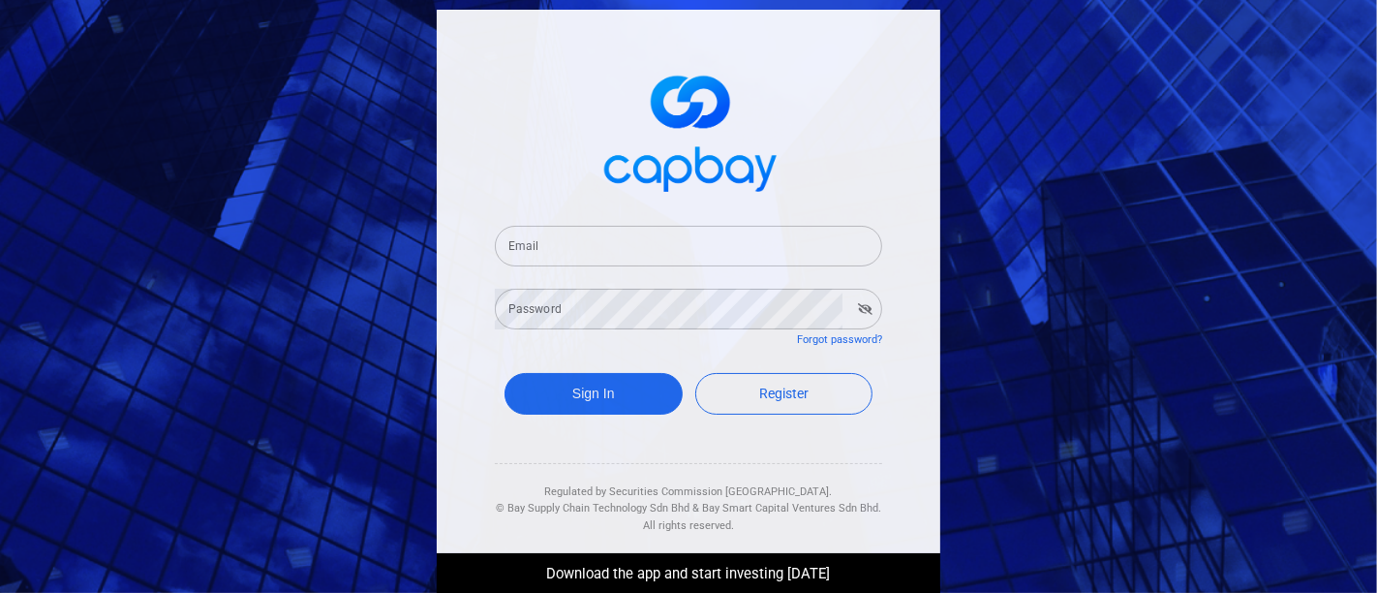
click at [568, 252] on input "Email" at bounding box center [688, 246] width 387 height 41
type input "[EMAIL_ADDRESS][DOMAIN_NAME]"
click at [858, 303] on icon "button" at bounding box center [865, 309] width 15 height 12
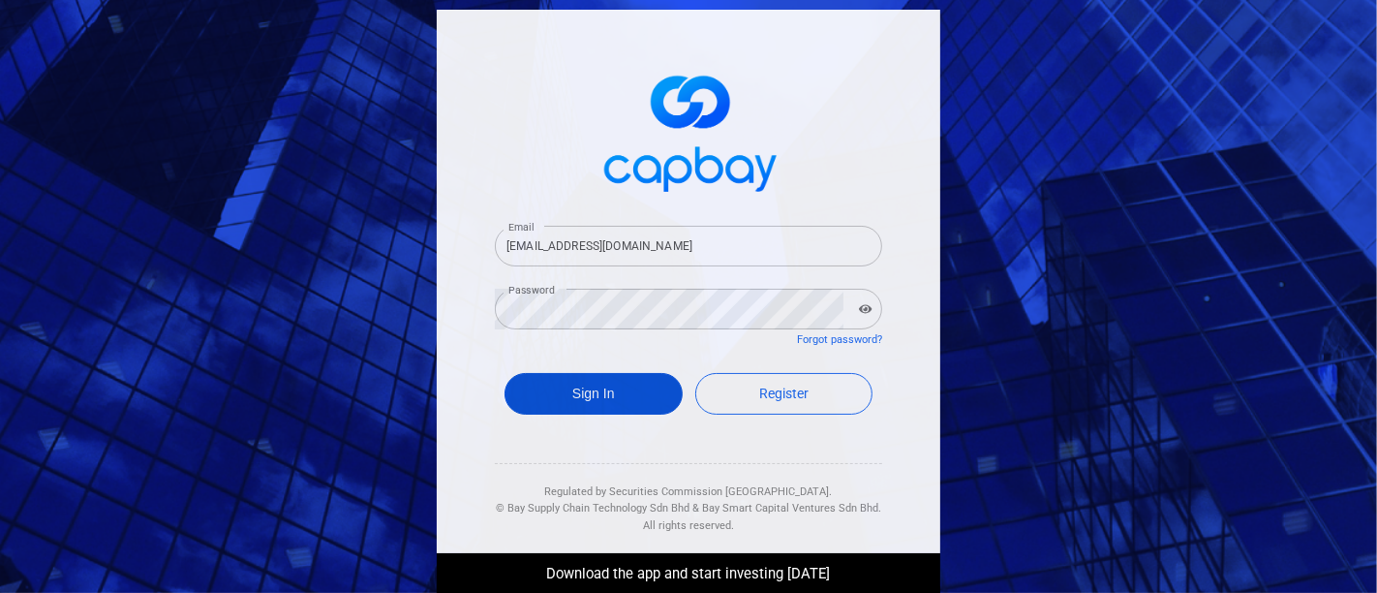
click at [583, 400] on button "Sign In" at bounding box center [594, 394] width 178 height 42
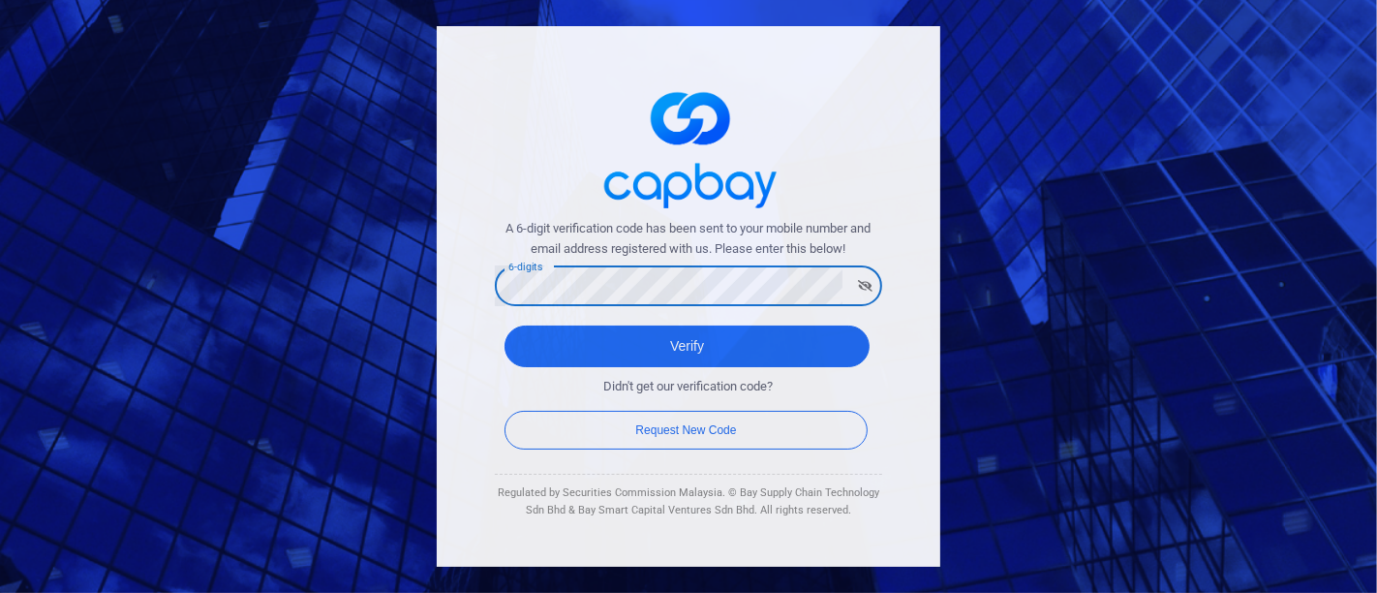
click at [858, 289] on icon "button" at bounding box center [865, 286] width 15 height 12
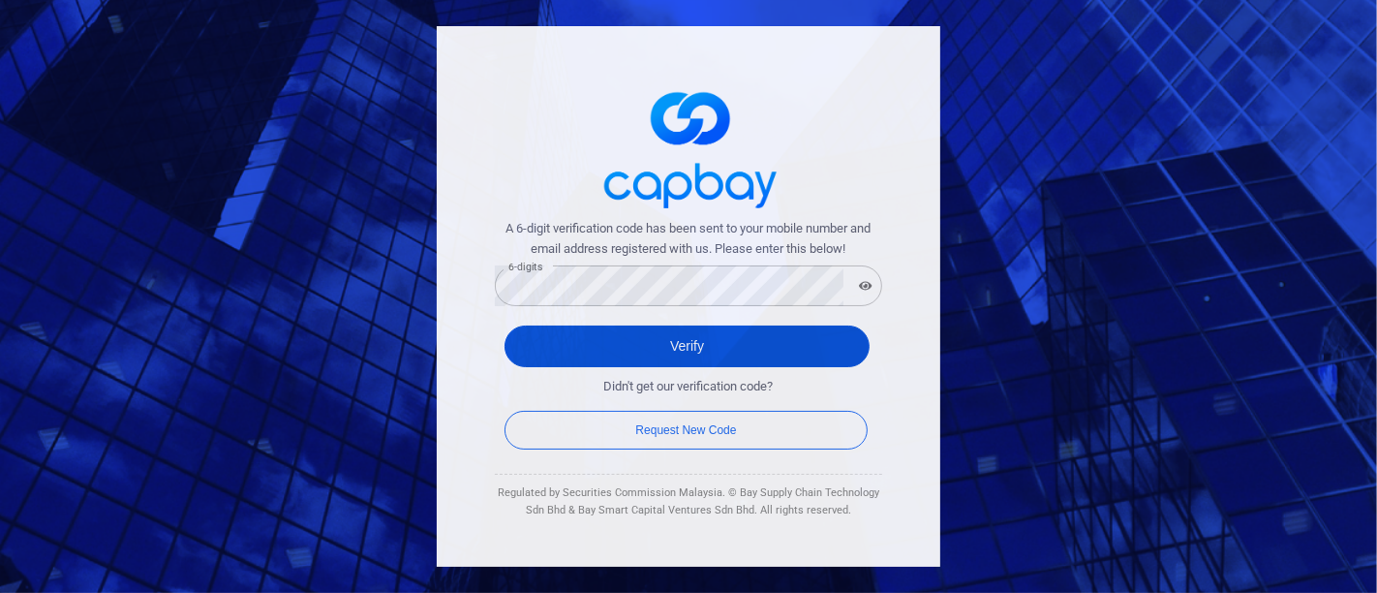
click at [720, 353] on button "Verify" at bounding box center [687, 346] width 365 height 42
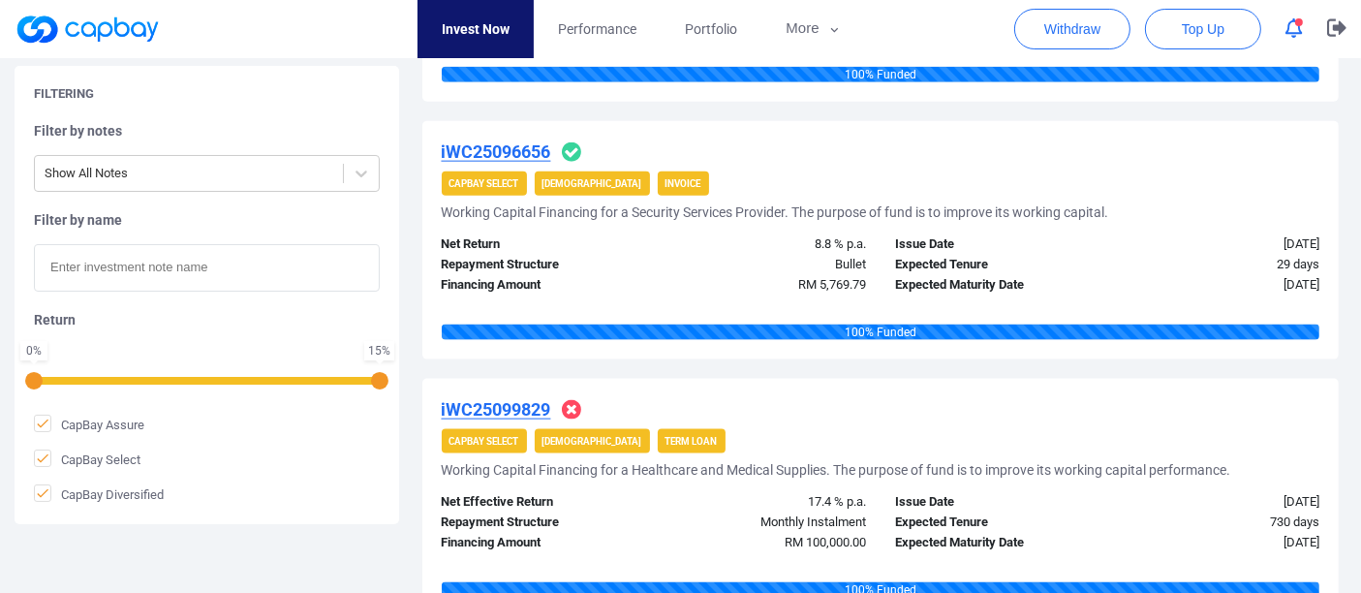
scroll to position [2582, 0]
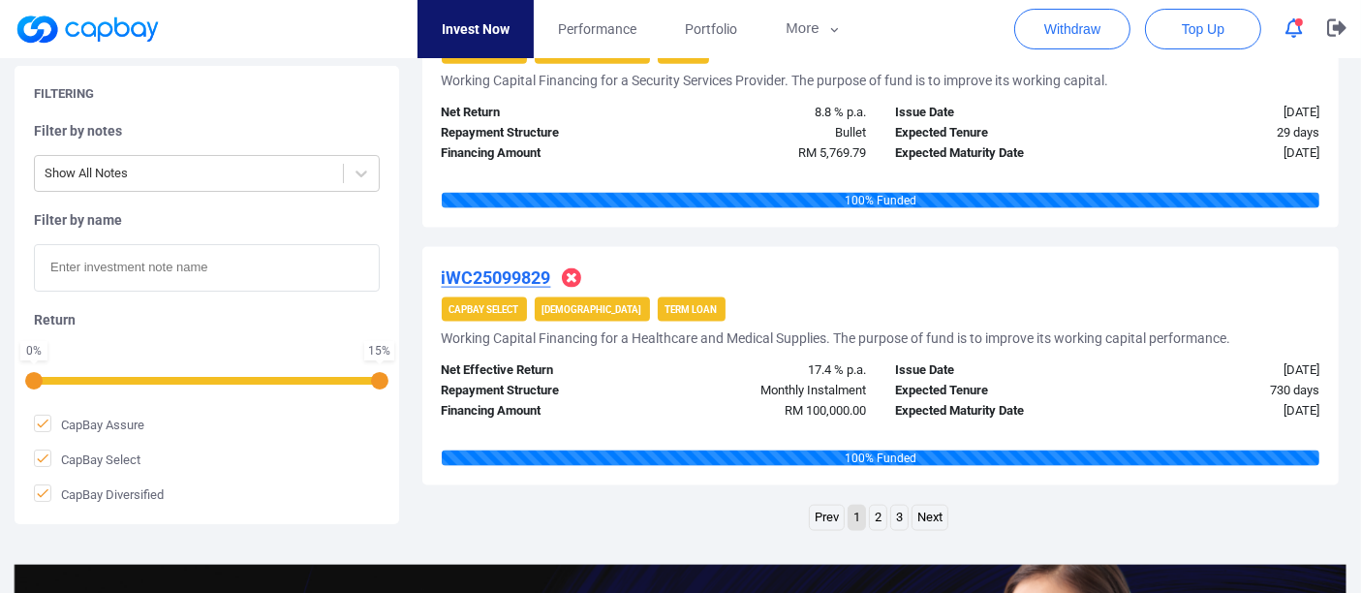
click at [882, 507] on link "2" at bounding box center [878, 518] width 16 height 24
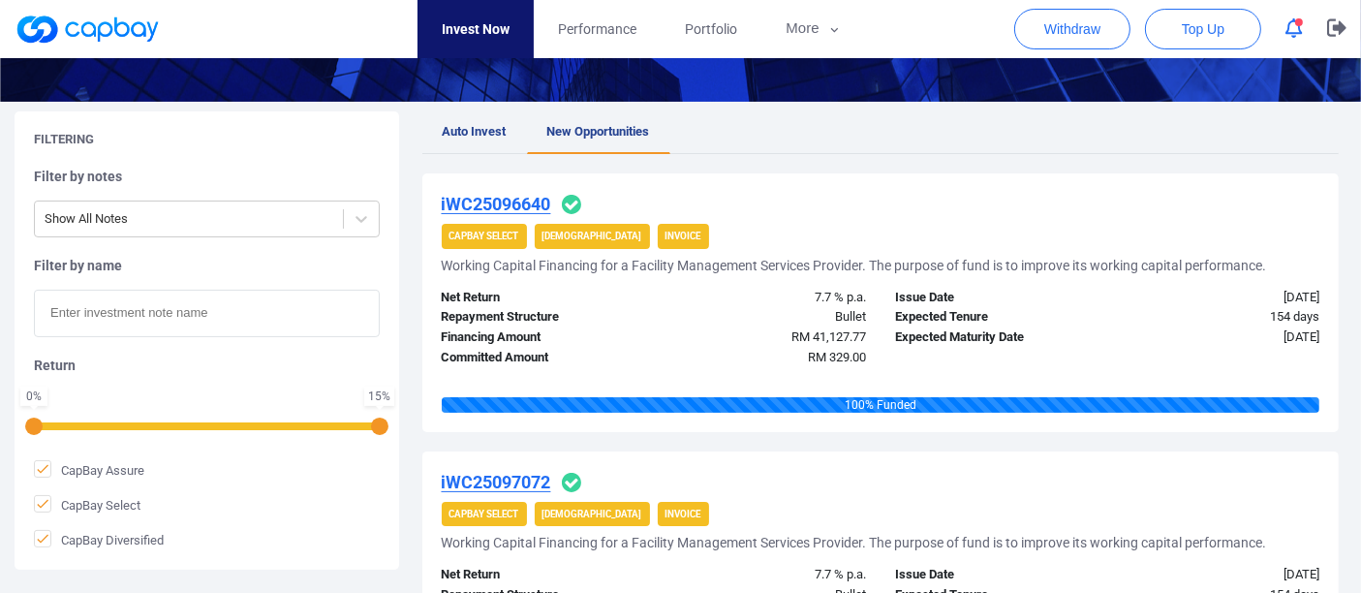
scroll to position [188, 0]
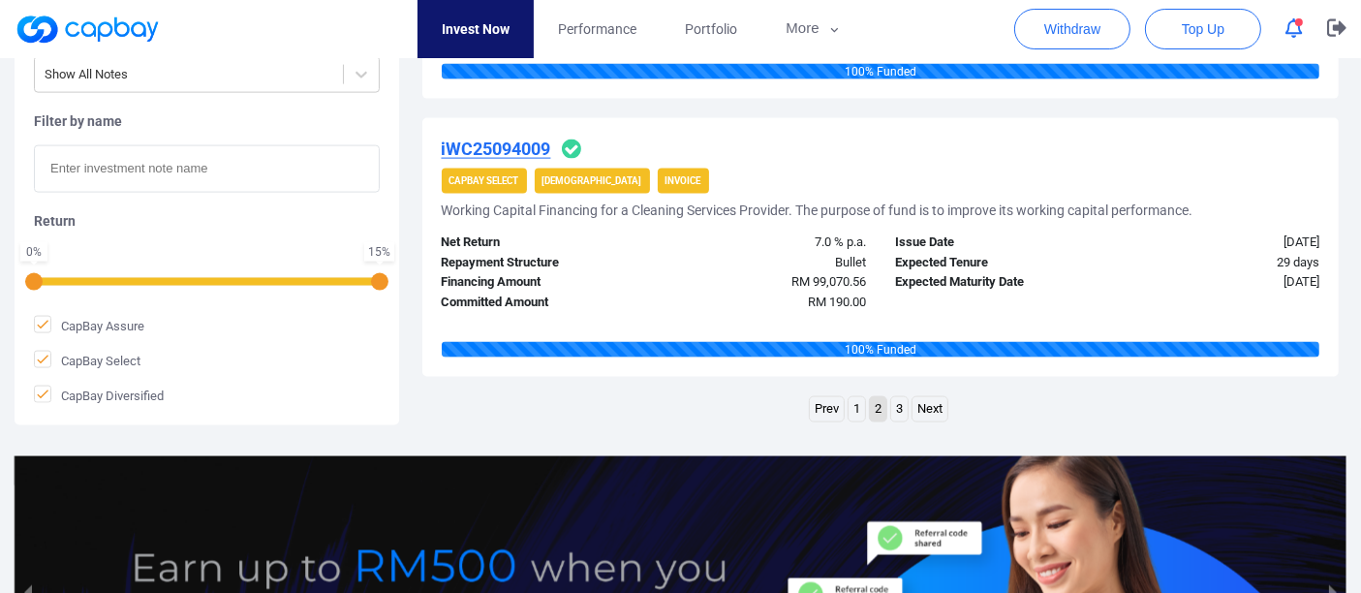
click at [902, 412] on link "3" at bounding box center [899, 409] width 16 height 24
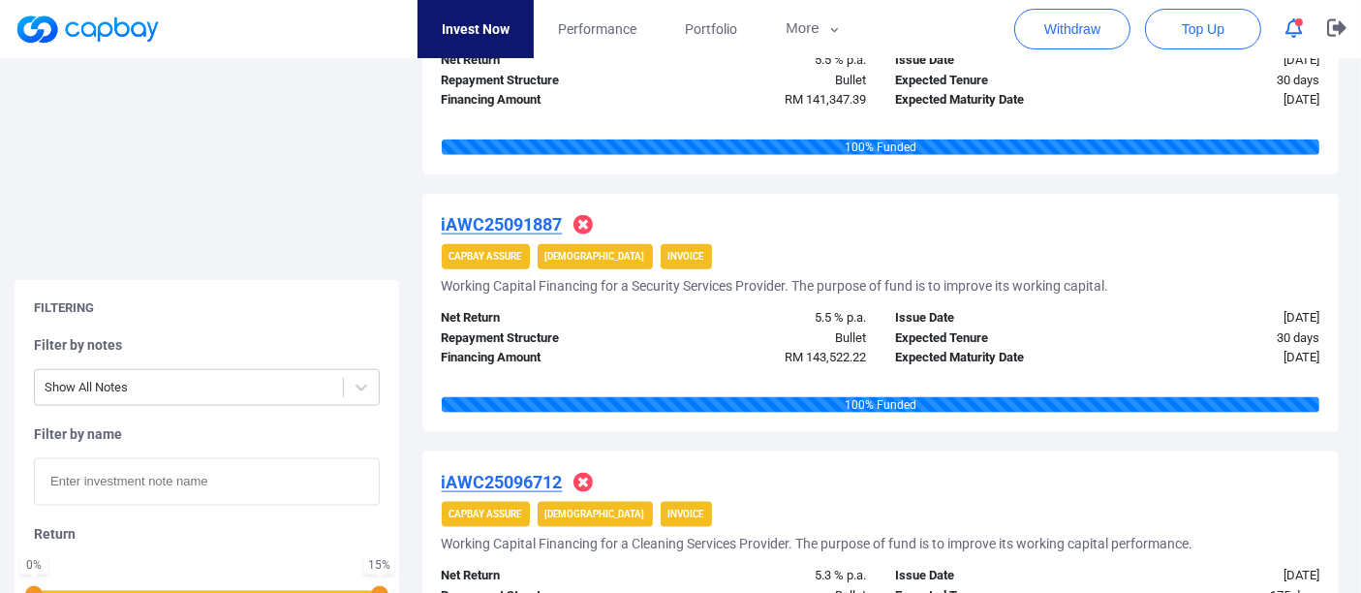
scroll to position [2283, 0]
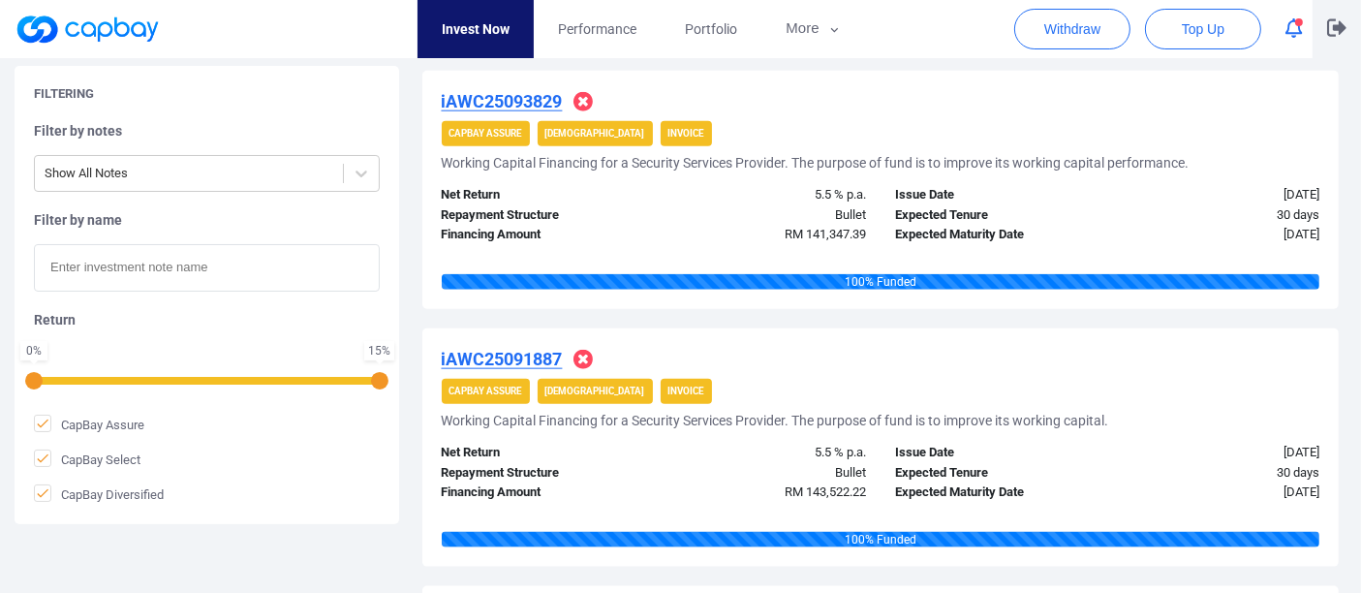
click at [1338, 23] on icon "button" at bounding box center [1336, 27] width 19 height 17
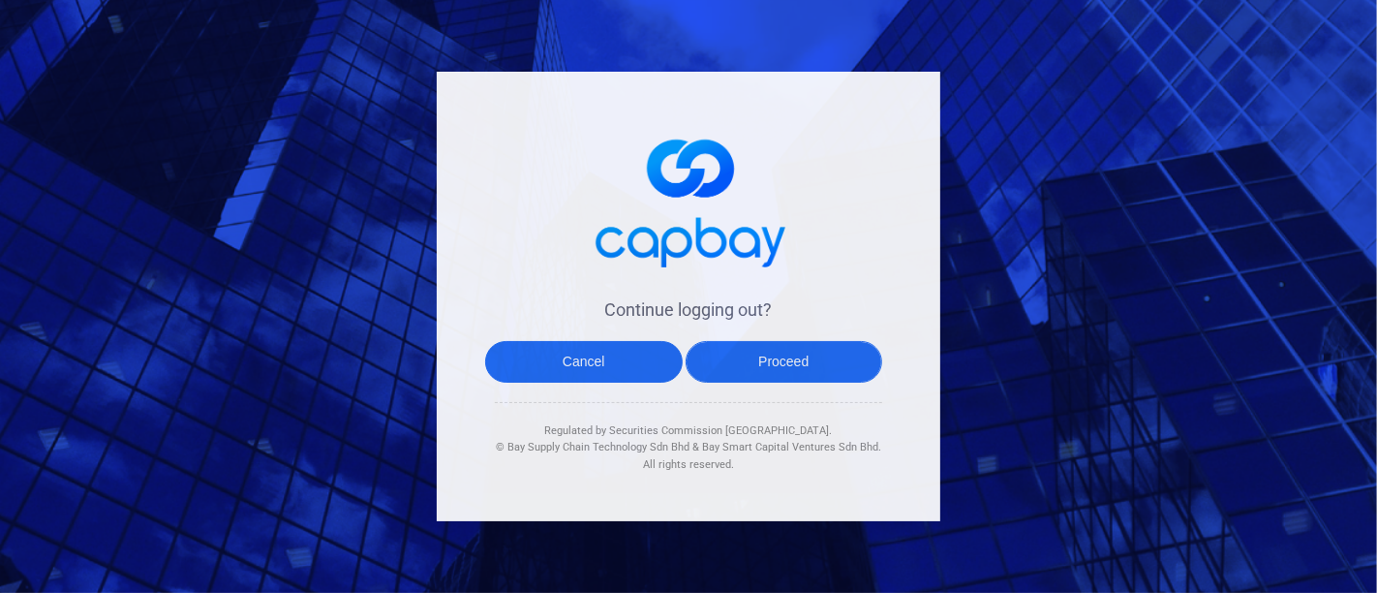
click at [758, 370] on button "Proceed" at bounding box center [785, 362] width 198 height 42
